Goal: Information Seeking & Learning: Learn about a topic

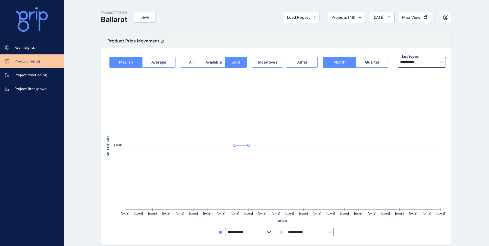
click at [22, 60] on p "Product Trends" at bounding box center [28, 61] width 26 height 5
type input "*********"
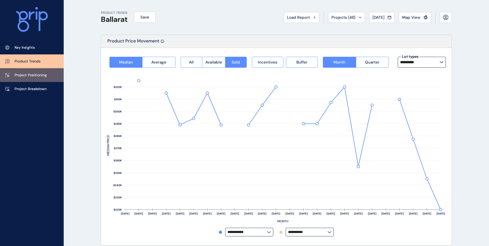
click at [31, 75] on p "Project Positioning" at bounding box center [31, 75] width 32 height 5
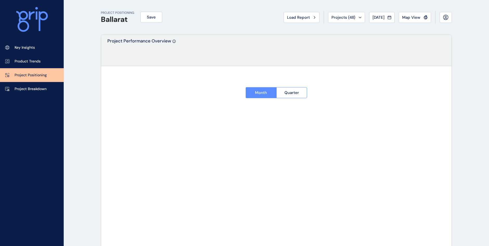
type input "**********"
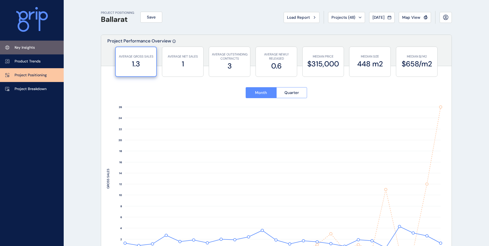
click at [32, 46] on p "Key Insights" at bounding box center [25, 47] width 20 height 5
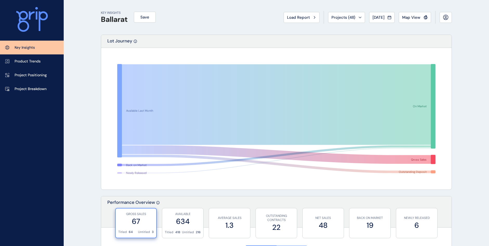
click at [112, 19] on h1 "Ballarat" at bounding box center [114, 19] width 27 height 9
click at [343, 20] on span "Projects ( 48 )" at bounding box center [343, 17] width 24 height 5
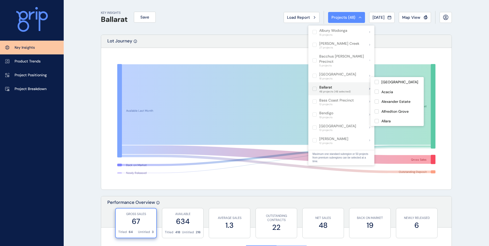
click at [315, 87] on label at bounding box center [314, 89] width 4 height 4
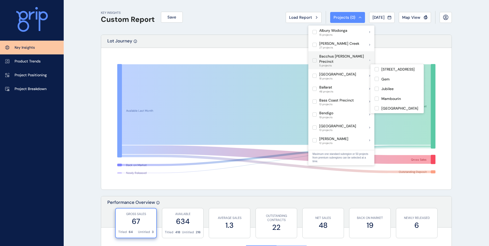
click at [317, 58] on label at bounding box center [314, 60] width 4 height 4
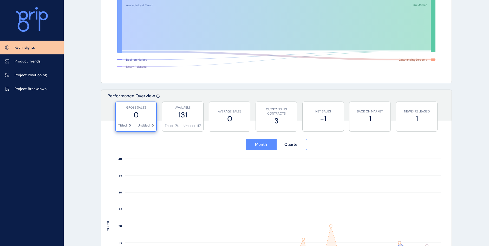
scroll to position [104, 0]
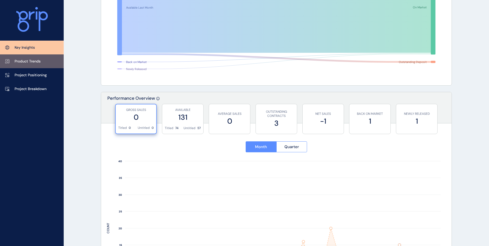
click at [45, 61] on link "Product Trends" at bounding box center [32, 61] width 64 height 14
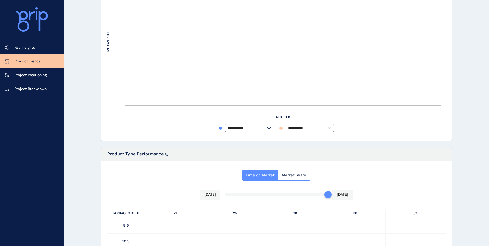
type input "*********"
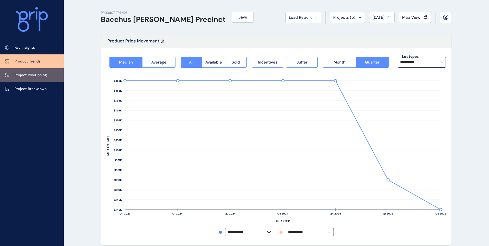
click at [24, 77] on p "Project Positioning" at bounding box center [31, 75] width 32 height 5
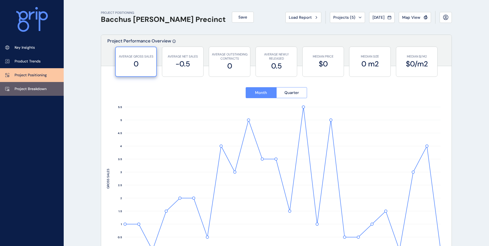
click at [29, 90] on p "Project Breakdown" at bounding box center [31, 88] width 32 height 5
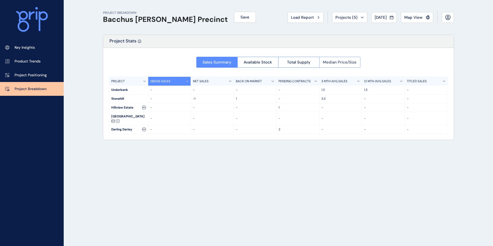
click at [330, 63] on span "Median Price/Size" at bounding box center [340, 62] width 34 height 5
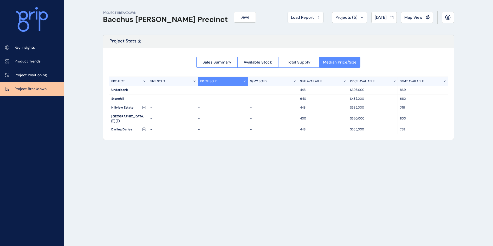
click at [297, 62] on span "Total Supply" at bounding box center [298, 62] width 23 height 5
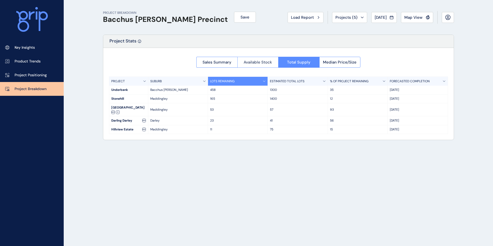
click at [265, 64] on span "Available Stock" at bounding box center [258, 62] width 28 height 5
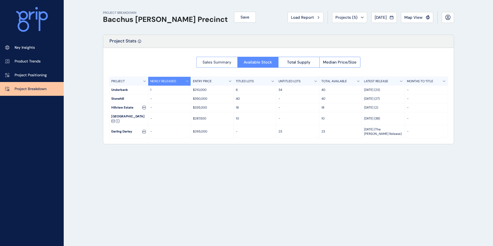
click at [218, 62] on span "Sales Summary" at bounding box center [216, 62] width 29 height 5
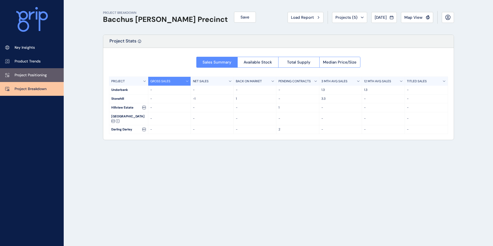
click at [41, 70] on link "Project Positioning" at bounding box center [32, 75] width 64 height 14
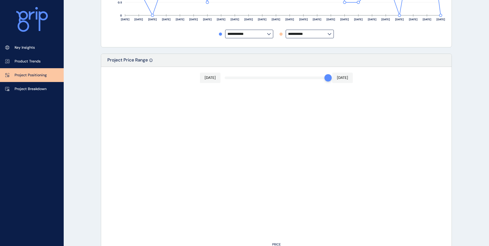
scroll to position [234, 0]
drag, startPoint x: 326, startPoint y: 80, endPoint x: 219, endPoint y: 81, distance: 106.8
click at [219, 81] on div "[DATE] [DATE] PRICE" at bounding box center [276, 159] width 350 height 185
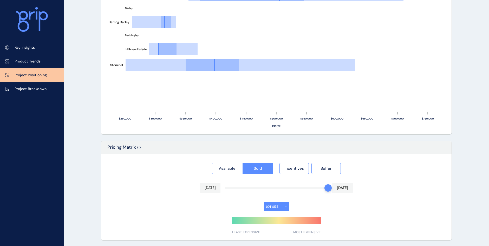
scroll to position [353, 0]
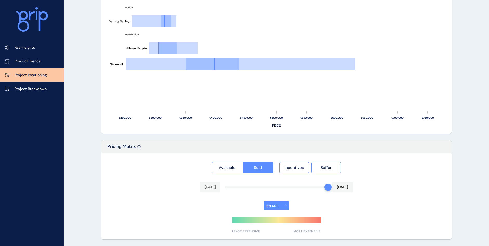
click at [284, 206] on button "LOT SIZE" at bounding box center [276, 205] width 25 height 9
click at [285, 206] on button "LOT SIZE" at bounding box center [276, 205] width 25 height 9
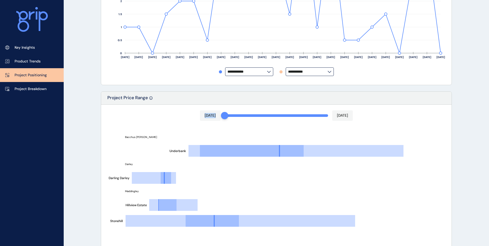
scroll to position [119, 0]
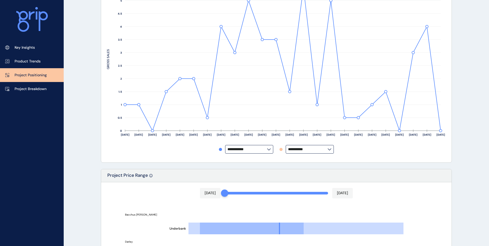
click at [326, 150] on input "**********" at bounding box center [308, 149] width 40 height 4
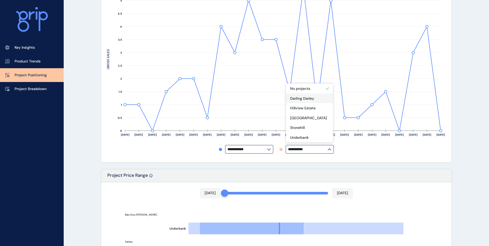
click at [315, 98] on div "Darling Darley" at bounding box center [309, 98] width 47 height 10
click at [317, 106] on div "Hillview Estate" at bounding box center [309, 108] width 47 height 10
click at [319, 117] on p "[GEOGRAPHIC_DATA]" at bounding box center [308, 117] width 37 height 5
click at [310, 132] on div "Stonehill" at bounding box center [309, 127] width 47 height 10
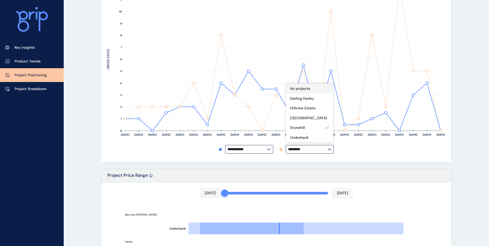
click at [316, 89] on div "No projects" at bounding box center [309, 88] width 47 height 10
type input "**********"
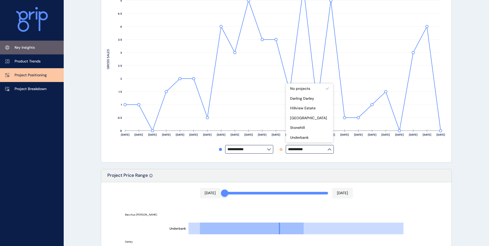
click at [36, 46] on link "Key Insights" at bounding box center [32, 48] width 64 height 14
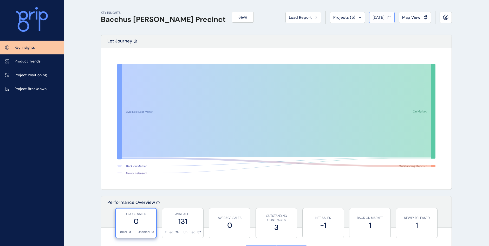
click at [386, 20] on button "[DATE]" at bounding box center [381, 17] width 25 height 11
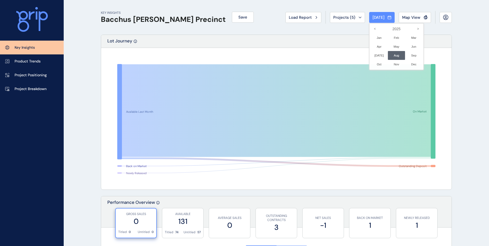
click at [475, 59] on div at bounding box center [244, 123] width 489 height 246
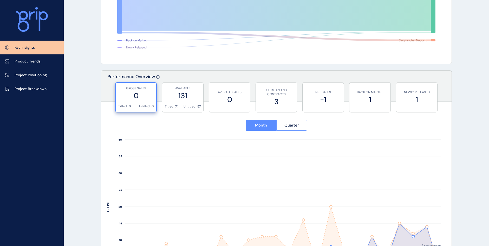
scroll to position [130, 0]
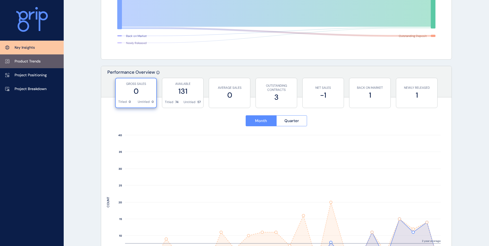
click at [40, 62] on p "Product Trends" at bounding box center [28, 61] width 26 height 5
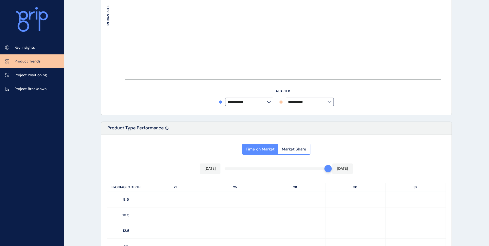
type input "*********"
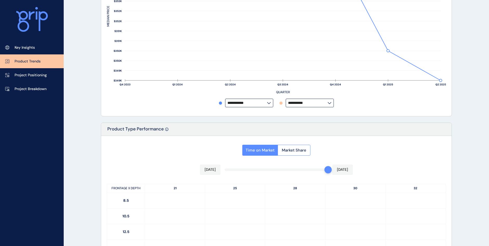
scroll to position [130, 0]
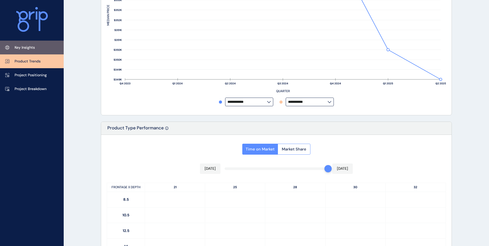
click at [34, 48] on p "Key Insights" at bounding box center [25, 47] width 20 height 5
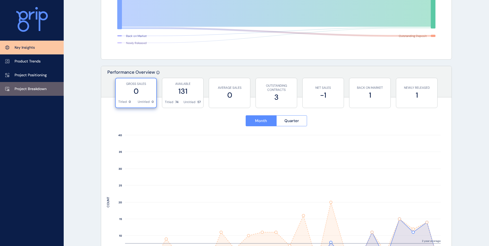
click at [39, 86] on link "Project Breakdown" at bounding box center [32, 89] width 64 height 14
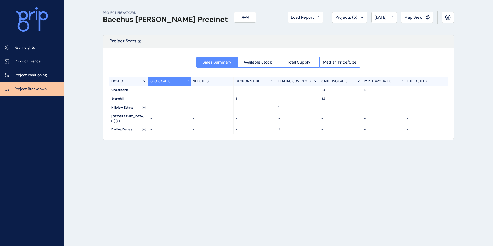
click at [186, 81] on div "GROSS SALES" at bounding box center [169, 81] width 43 height 9
click at [323, 100] on p "3.3" at bounding box center [340, 98] width 38 height 4
click at [345, 144] on div "PROJECT BREAKDOWN Bacchus [PERSON_NAME] Precinct Save Load Report Projects ( 5 …" at bounding box center [278, 123] width 364 height 246
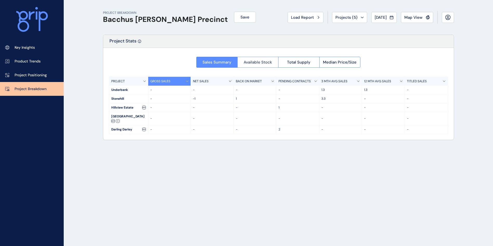
click at [250, 62] on span "Available Stock" at bounding box center [258, 62] width 28 height 5
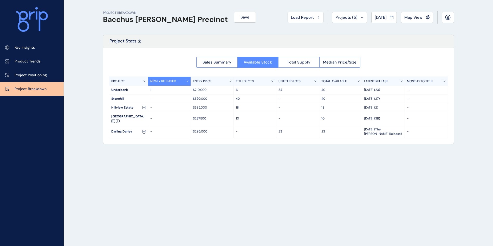
click at [300, 64] on span "Total Supply" at bounding box center [298, 62] width 23 height 5
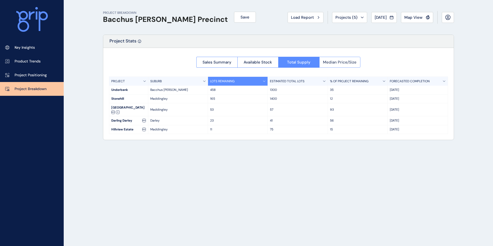
click at [336, 64] on span "Median Price/Size" at bounding box center [340, 62] width 34 height 5
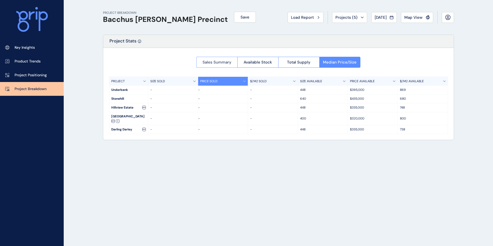
click at [233, 63] on button "Sales Summary" at bounding box center [216, 62] width 41 height 11
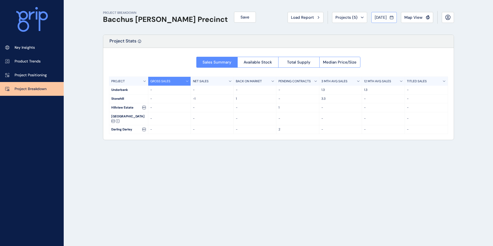
click at [386, 19] on span "[DATE]" at bounding box center [381, 17] width 12 height 5
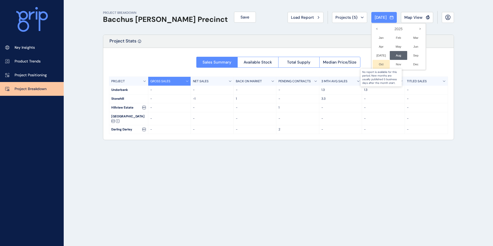
click at [379, 66] on div at bounding box center [380, 64] width 17 height 9
click at [408, 56] on div at bounding box center [415, 55] width 17 height 9
click at [462, 67] on div at bounding box center [246, 123] width 493 height 246
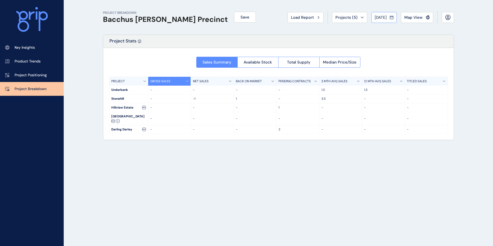
click at [386, 18] on span "[DATE]" at bounding box center [381, 17] width 12 height 5
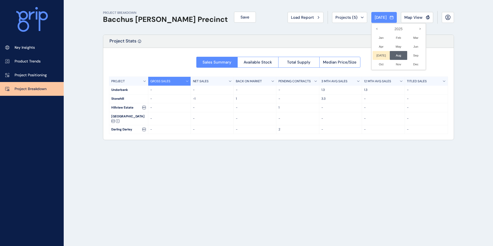
click at [374, 56] on li "[DATE] No report is available for this period. New months are usually published…" at bounding box center [380, 55] width 17 height 9
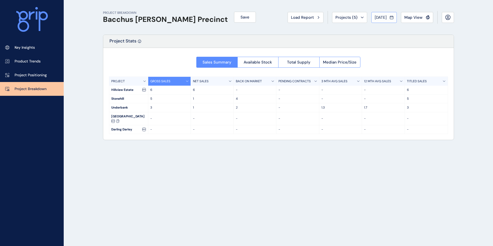
click at [381, 19] on span "[DATE]" at bounding box center [381, 17] width 12 height 5
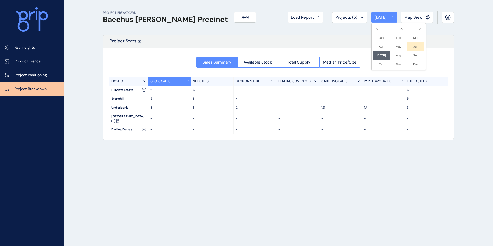
click at [413, 47] on li "Jun No report is available for this period. New months are usually published 5 …" at bounding box center [415, 46] width 17 height 9
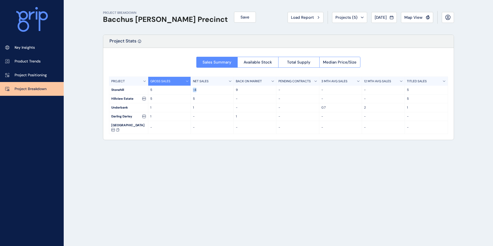
drag, startPoint x: 196, startPoint y: 91, endPoint x: 192, endPoint y: 90, distance: 4.2
click at [192, 90] on div "-4" at bounding box center [212, 90] width 43 height 9
click at [237, 143] on div "PROJECT BREAKDOWN Bacchus [PERSON_NAME] Precinct Save Load Report Projects ( 5 …" at bounding box center [278, 123] width 364 height 246
drag, startPoint x: 235, startPoint y: 90, endPoint x: 238, endPoint y: 90, distance: 2.9
click at [238, 90] on p "9" at bounding box center [255, 90] width 38 height 4
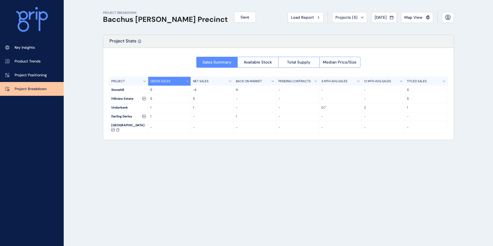
drag, startPoint x: 238, startPoint y: 90, endPoint x: 278, endPoint y: 176, distance: 94.8
click at [278, 176] on div "PROJECT BREAKDOWN Bacchus [PERSON_NAME] Precinct Save Load Report Projects ( 5 …" at bounding box center [278, 123] width 364 height 246
click at [392, 16] on icon at bounding box center [391, 17] width 3 height 3
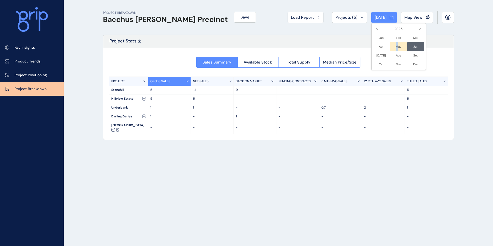
click at [392, 43] on li "May No report is available for this period. New months are usually published 5 …" at bounding box center [398, 46] width 17 height 9
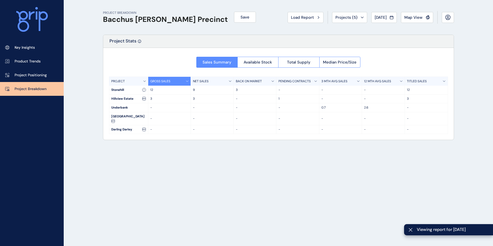
drag, startPoint x: 392, startPoint y: 43, endPoint x: 380, endPoint y: 23, distance: 23.6
click at [380, 23] on div "Load Report Projects ( 5 ) [DATE] 2025 < > Jan No report is available for this …" at bounding box center [370, 17] width 166 height 13
click at [381, 18] on span "[DATE]" at bounding box center [381, 17] width 12 height 5
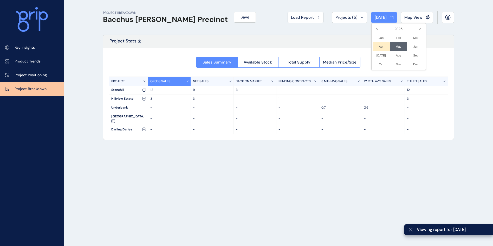
click at [375, 47] on li "Apr No report is available for this period. New months are usually published 5 …" at bounding box center [380, 46] width 17 height 9
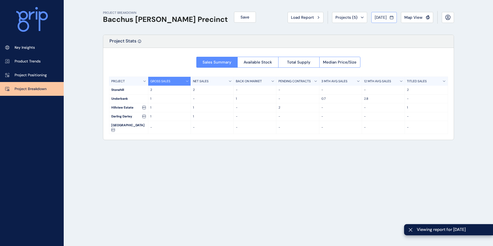
click at [389, 21] on button "[DATE]" at bounding box center [383, 17] width 25 height 11
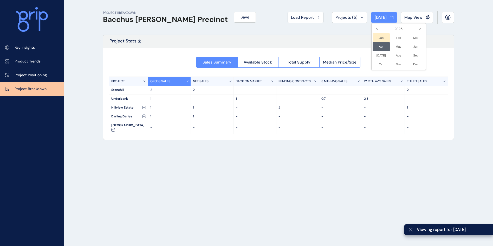
click at [376, 39] on li "Jan No report is available for this period. New months are usually published 5 …" at bounding box center [380, 37] width 17 height 9
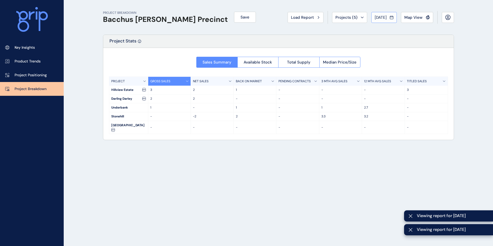
click at [384, 18] on span "[DATE]" at bounding box center [381, 17] width 12 height 5
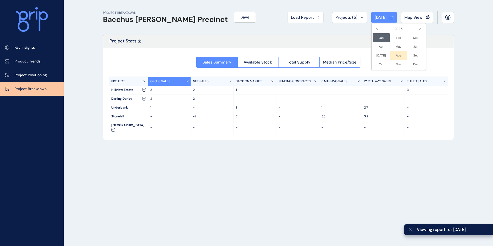
click at [397, 55] on li "Aug No report is available for this period. New months are usually published 5 …" at bounding box center [398, 55] width 17 height 9
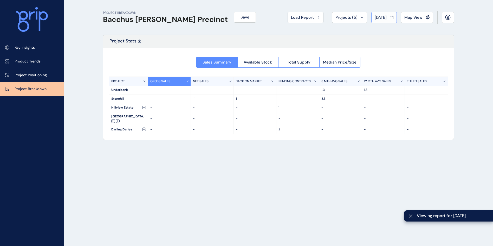
click at [382, 18] on span "[DATE]" at bounding box center [381, 17] width 12 height 5
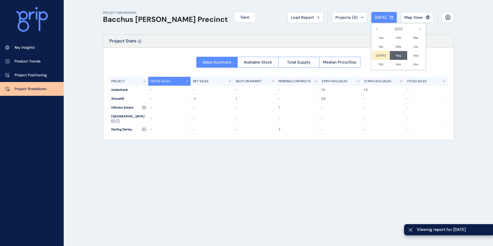
click at [377, 57] on li "[DATE] No report is available for this period. New months are usually published…" at bounding box center [380, 55] width 17 height 9
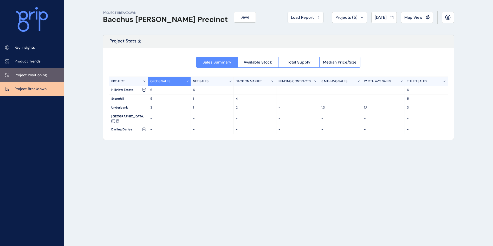
click at [42, 76] on p "Project Positioning" at bounding box center [31, 75] width 32 height 5
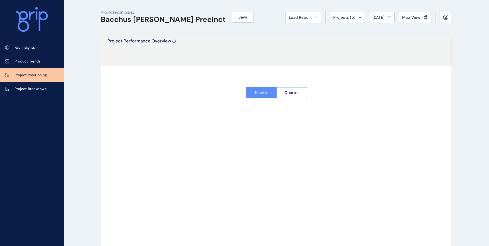
type input "**********"
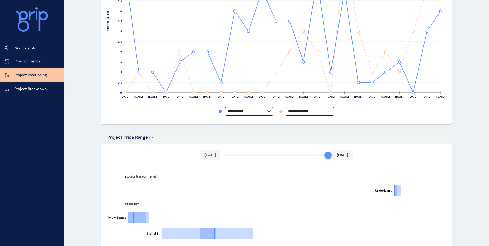
scroll to position [182, 0]
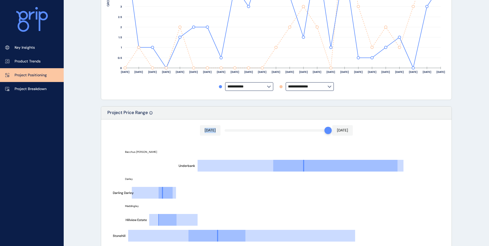
drag, startPoint x: 327, startPoint y: 132, endPoint x: 351, endPoint y: 125, distance: 25.4
click at [335, 125] on div "[DATE] [DATE] [GEOGRAPHIC_DATA] [GEOGRAPHIC_DATA][PERSON_NAME][GEOGRAPHIC_DATA]…" at bounding box center [276, 211] width 350 height 185
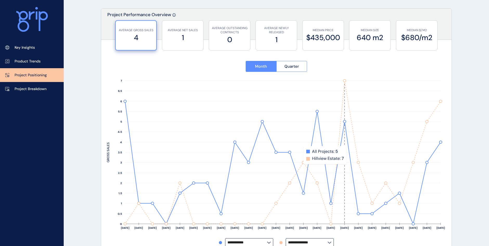
scroll to position [26, 0]
click at [294, 69] on span "Quarter" at bounding box center [291, 66] width 15 height 5
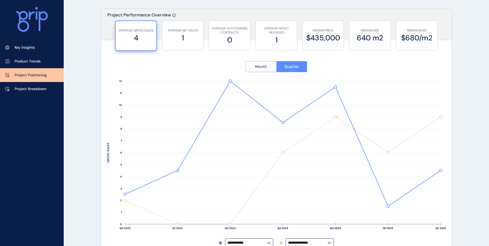
click at [268, 67] on button "Month" at bounding box center [261, 66] width 31 height 11
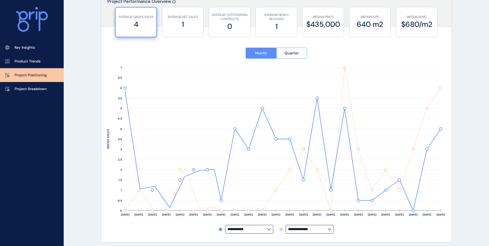
scroll to position [52, 0]
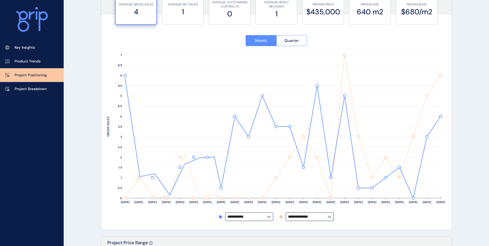
click at [317, 215] on input "**********" at bounding box center [308, 216] width 40 height 4
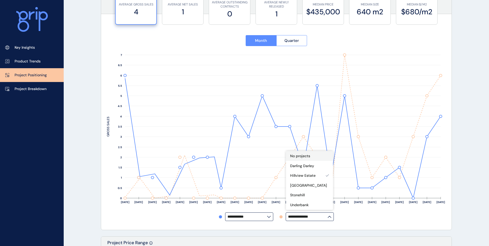
click at [317, 158] on div "No projects" at bounding box center [309, 156] width 47 height 10
type input "**********"
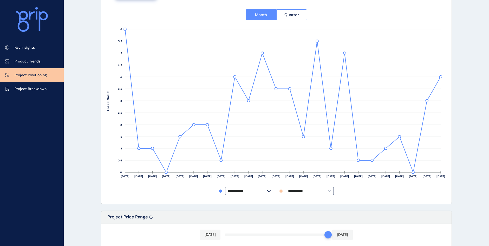
scroll to position [78, 0]
click at [320, 192] on input "**********" at bounding box center [308, 190] width 40 height 4
click at [462, 142] on div "PROJECT POSITIONING Bacchus [PERSON_NAME] Precinct Save Load Report Projects ( …" at bounding box center [244, 245] width 489 height 646
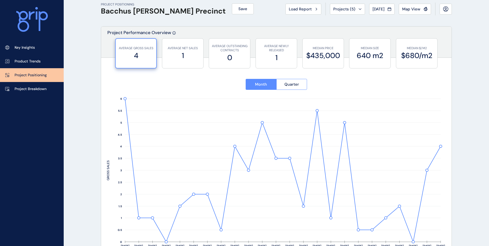
scroll to position [0, 0]
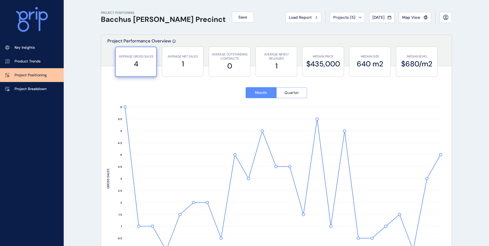
click at [290, 91] on span "Quarter" at bounding box center [291, 92] width 15 height 5
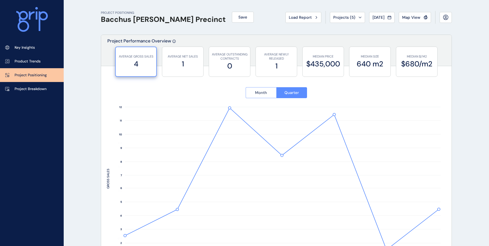
click at [269, 90] on button "Month" at bounding box center [261, 92] width 31 height 11
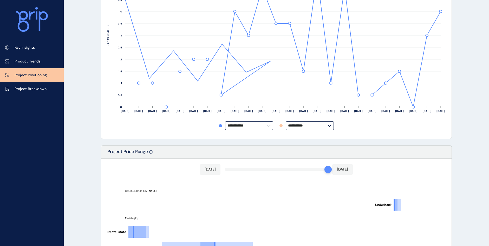
scroll to position [156, 0]
